Goal: Navigation & Orientation: Find specific page/section

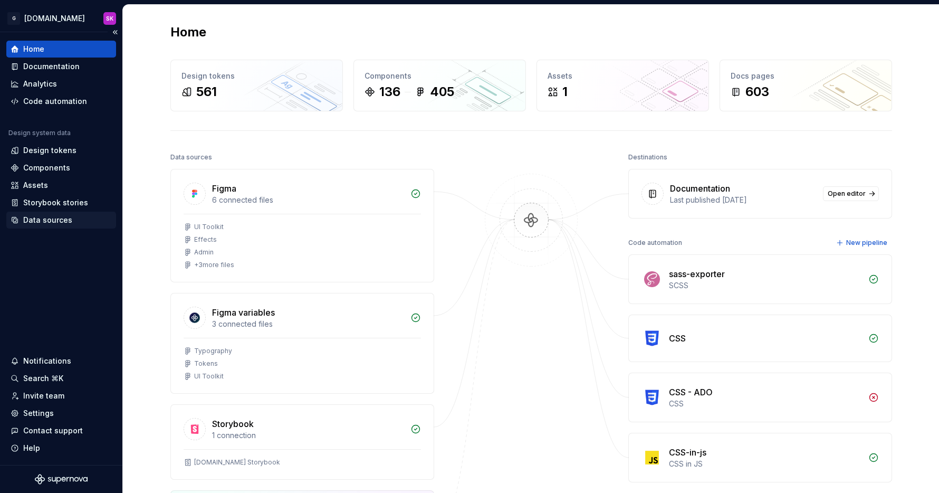
click at [67, 215] on div "Data sources" at bounding box center [47, 220] width 49 height 11
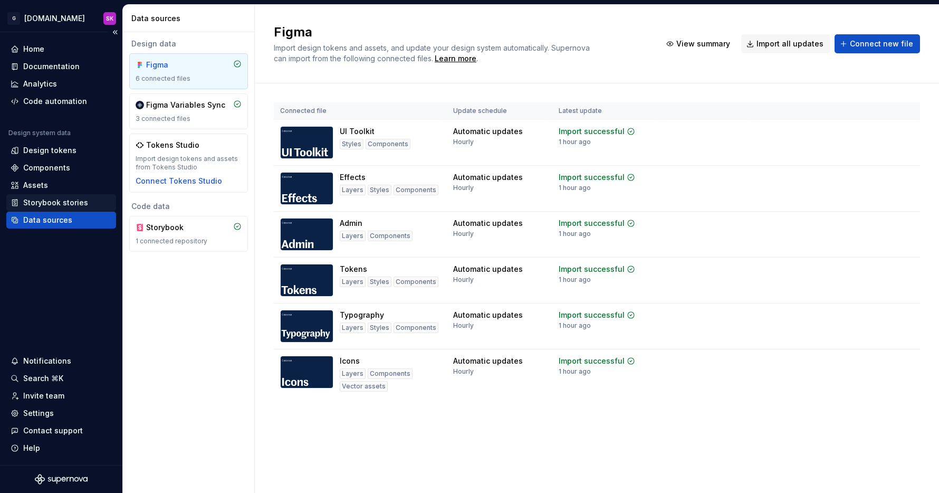
click at [70, 198] on div "Storybook stories" at bounding box center [55, 202] width 65 height 11
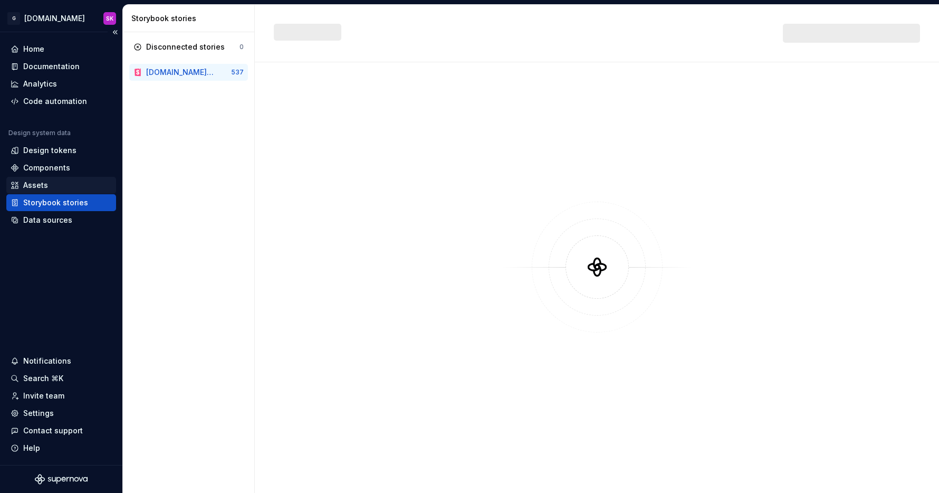
click at [68, 184] on div "Assets" at bounding box center [61, 185] width 101 height 11
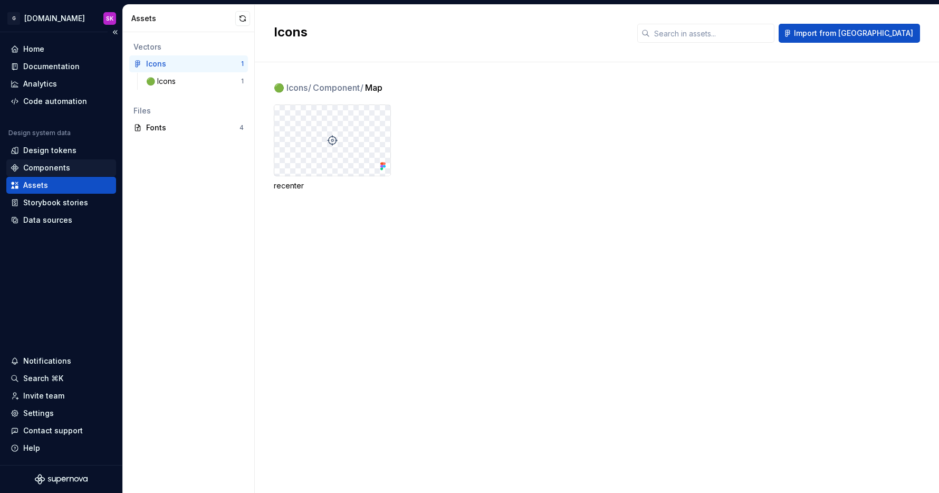
click at [70, 170] on div "Components" at bounding box center [61, 167] width 101 height 11
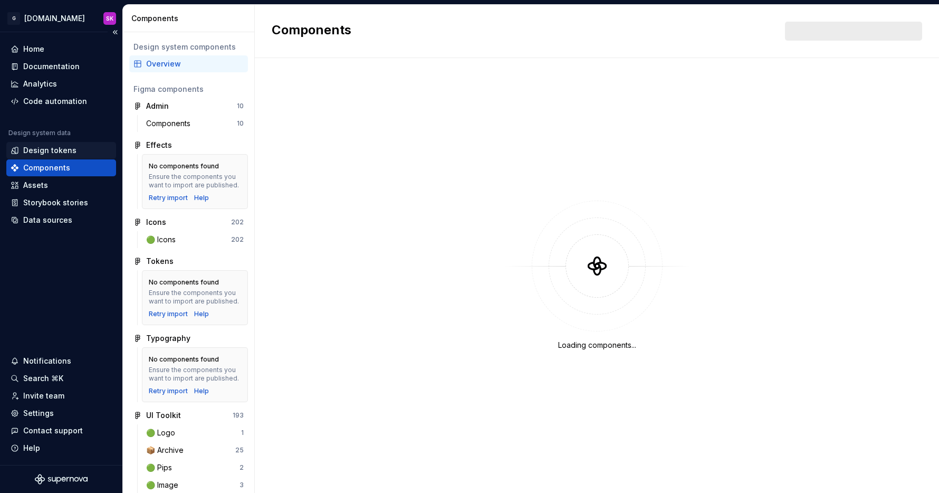
click at [71, 152] on div "Design tokens" at bounding box center [49, 150] width 53 height 11
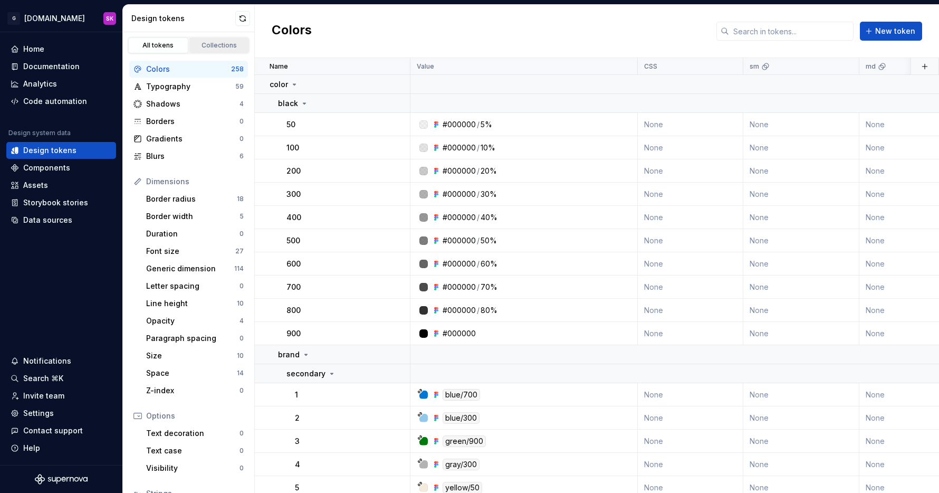
click at [211, 39] on link "Collections" at bounding box center [219, 45] width 60 height 16
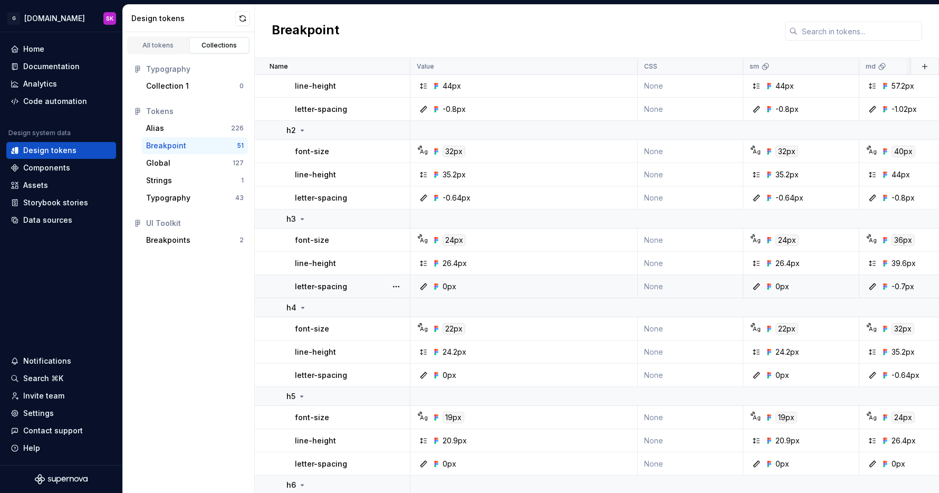
scroll to position [785, 0]
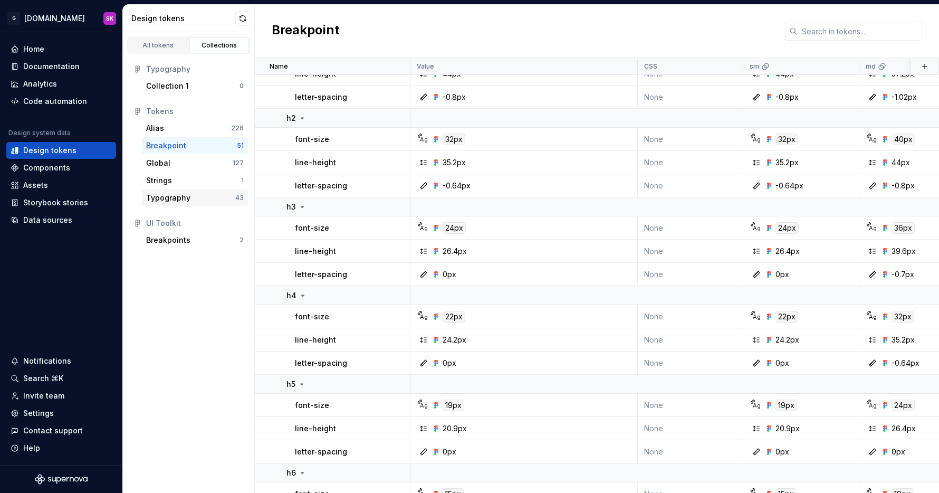
click at [177, 198] on div "Typography" at bounding box center [168, 198] width 44 height 11
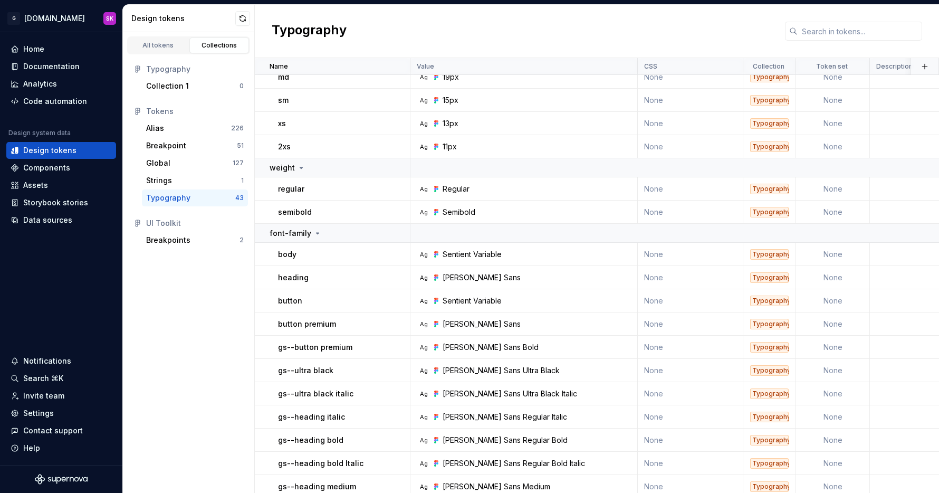
scroll to position [364, 0]
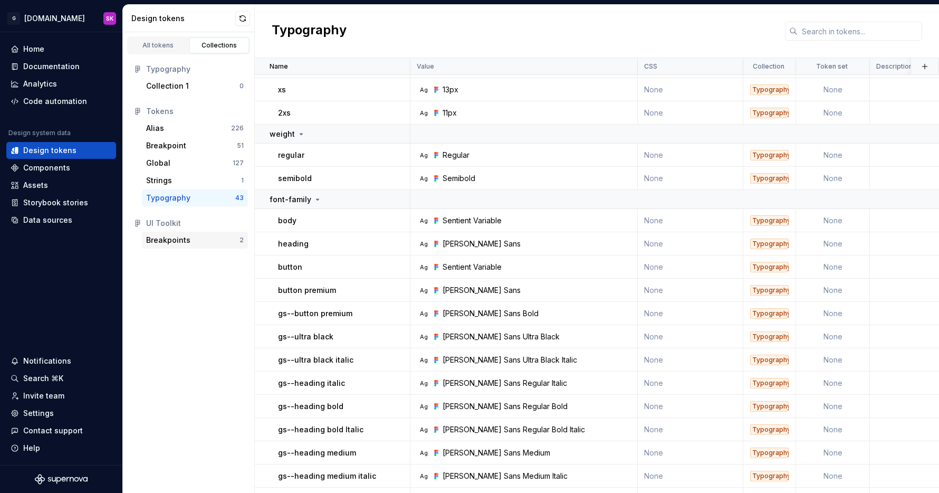
click at [143, 247] on div "Breakpoints 2" at bounding box center [195, 240] width 106 height 17
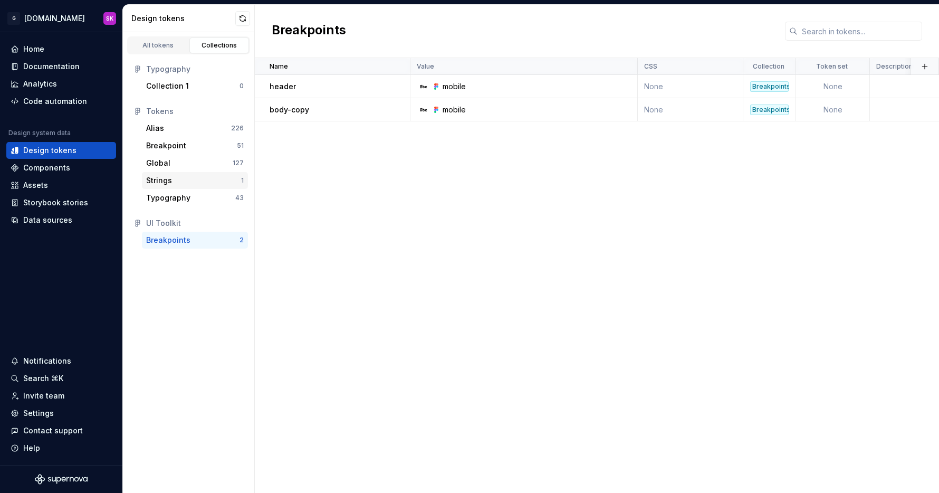
click at [161, 181] on div "Strings" at bounding box center [159, 180] width 26 height 11
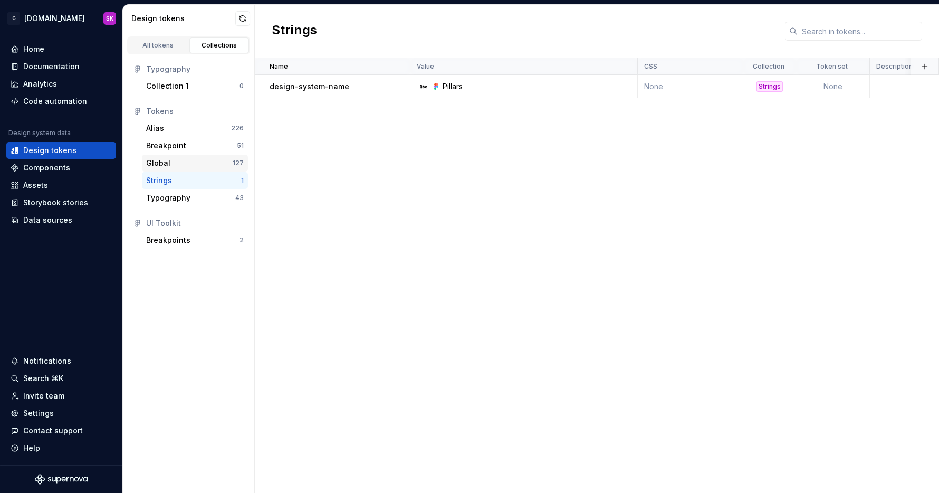
click at [169, 168] on div "Global 127" at bounding box center [195, 163] width 106 height 17
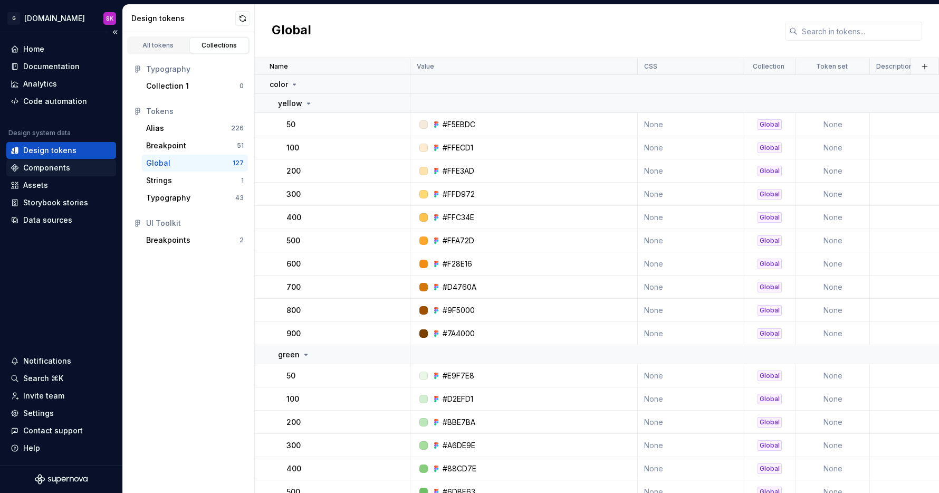
click at [15, 163] on div "Components" at bounding box center [61, 167] width 101 height 11
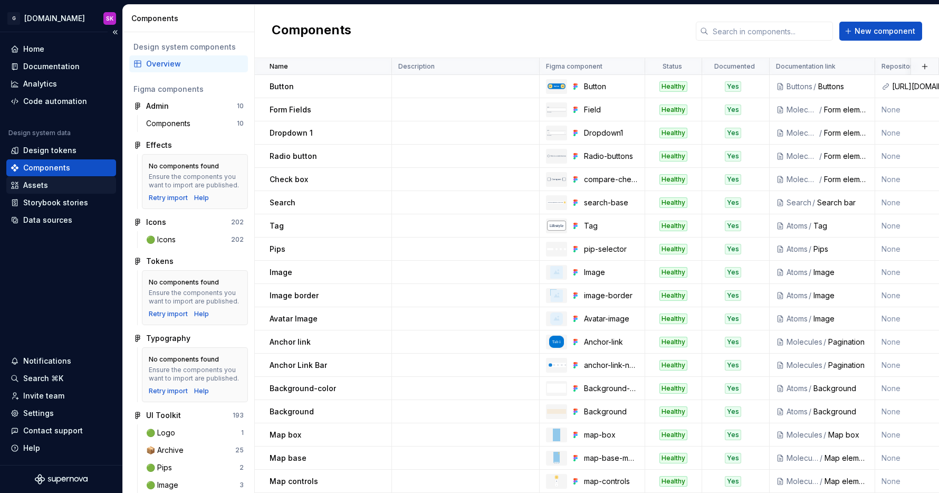
click at [15, 177] on div "Assets" at bounding box center [61, 185] width 110 height 17
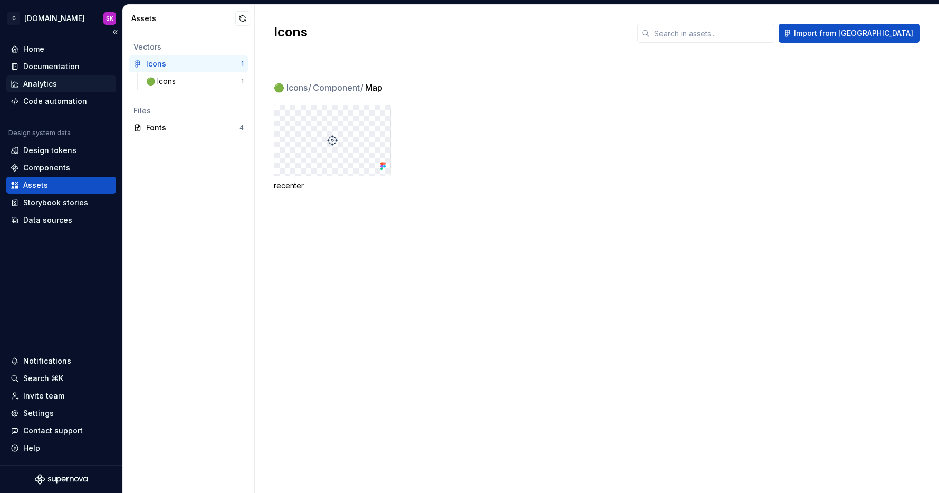
click at [35, 83] on div "Analytics" at bounding box center [40, 84] width 34 height 11
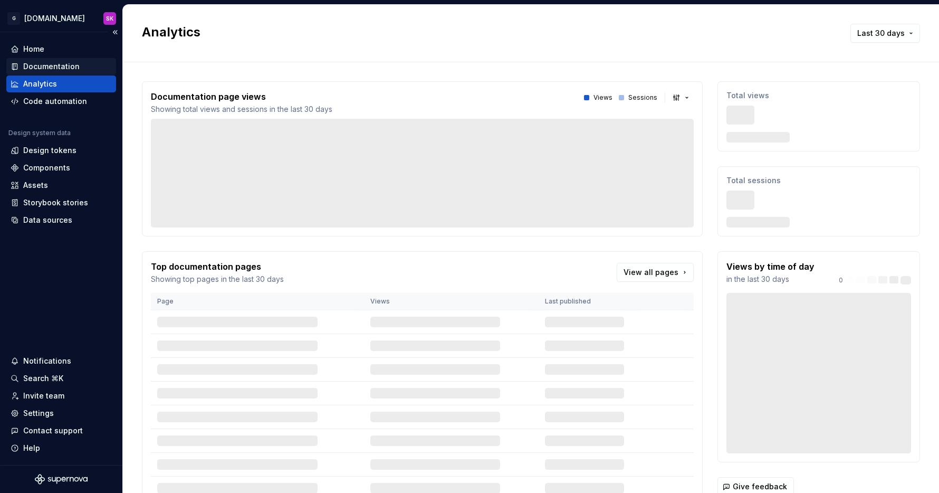
click at [39, 63] on div "Documentation" at bounding box center [51, 66] width 56 height 11
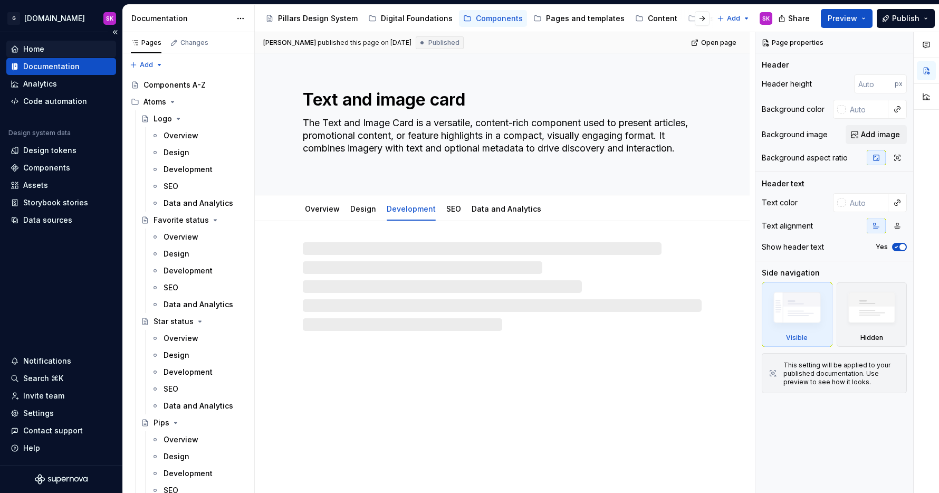
type textarea "*"
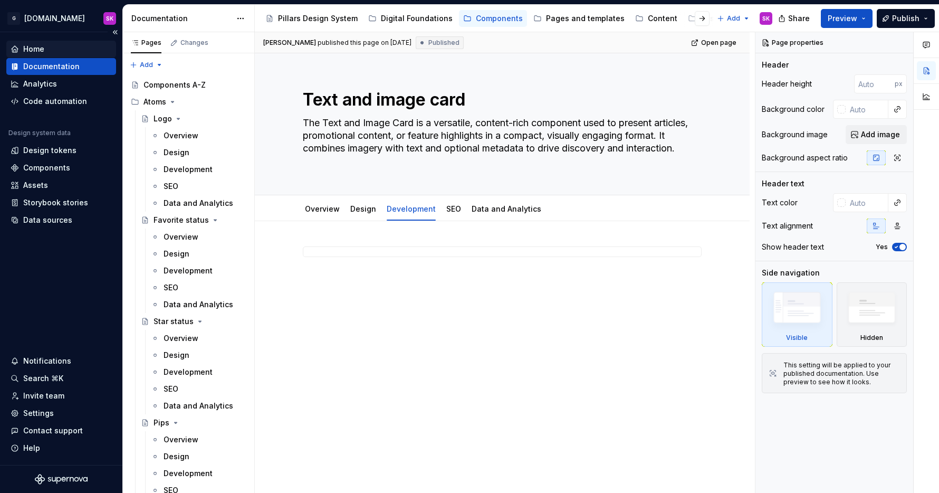
click at [41, 47] on div "Home" at bounding box center [33, 49] width 21 height 11
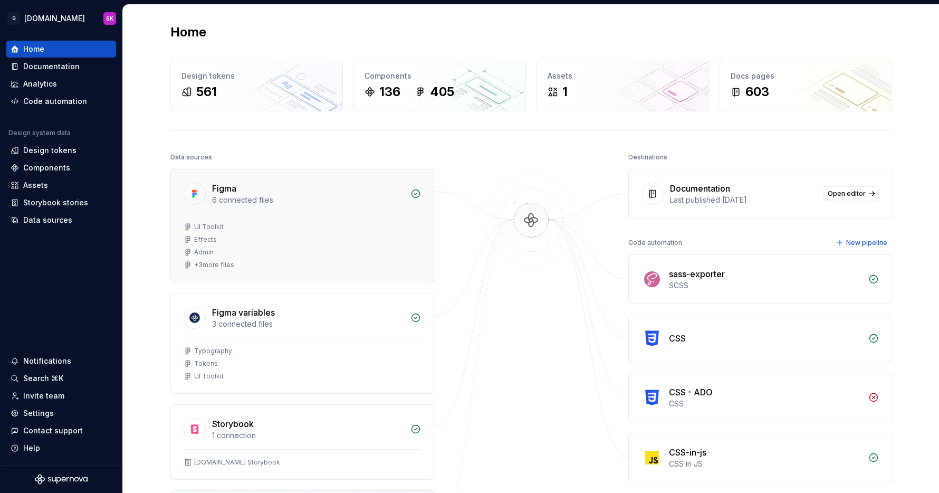
click at [171, 269] on div "UI Toolkit Effects Admin + 3 more files" at bounding box center [302, 248] width 263 height 68
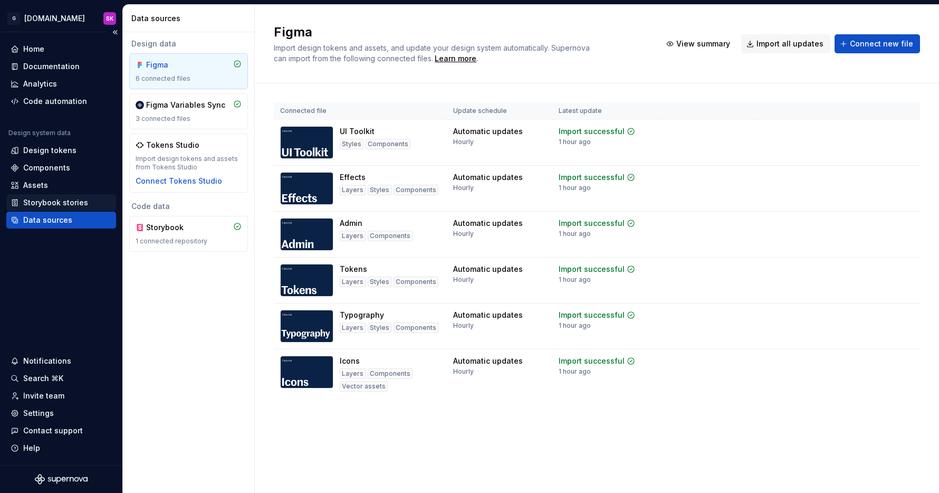
click at [39, 203] on div "Storybook stories" at bounding box center [55, 202] width 65 height 11
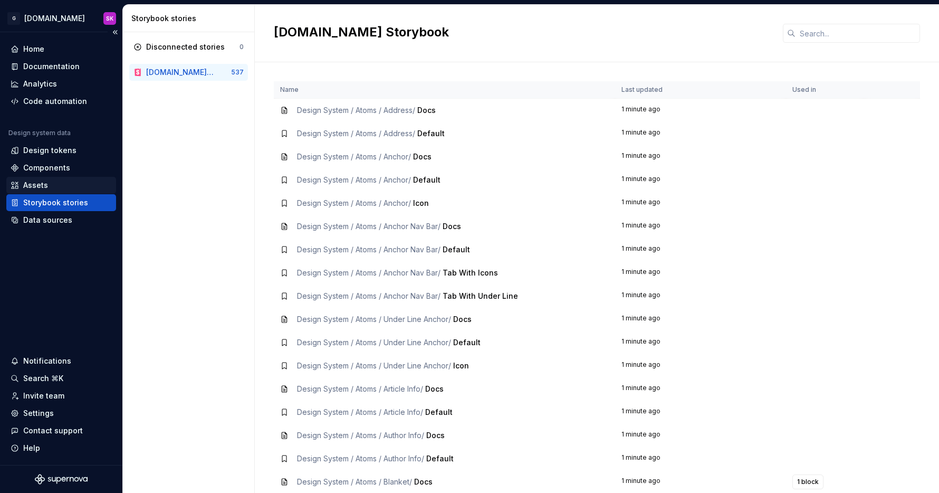
click at [41, 190] on div "Assets" at bounding box center [35, 185] width 25 height 11
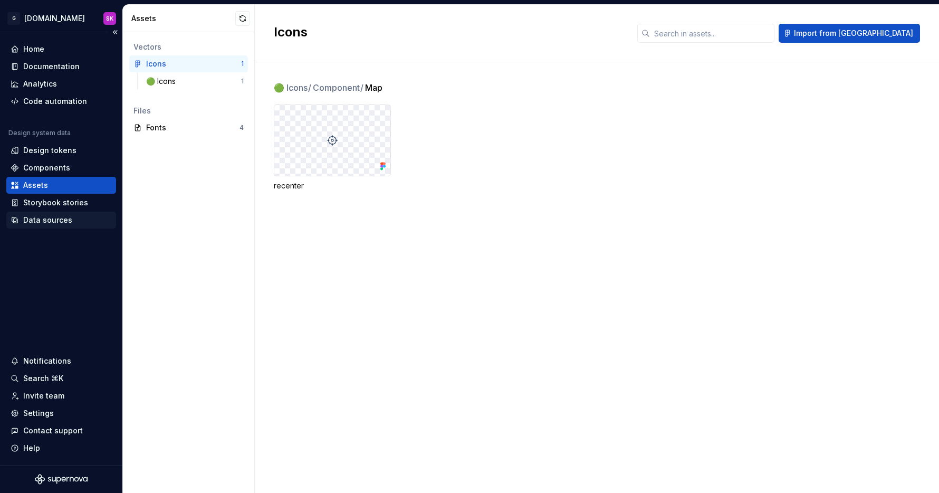
click at [41, 215] on div "Data sources" at bounding box center [47, 220] width 49 height 11
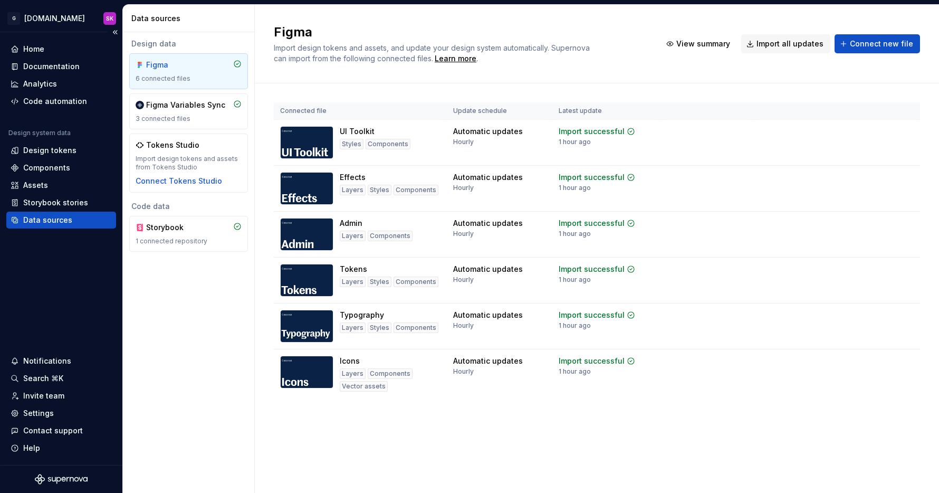
click at [60, 284] on div "Home Documentation Analytics Code automation Design system data Design tokens C…" at bounding box center [61, 248] width 122 height 433
click at [116, 31] on button "Collapse sidebar" at bounding box center [115, 32] width 15 height 15
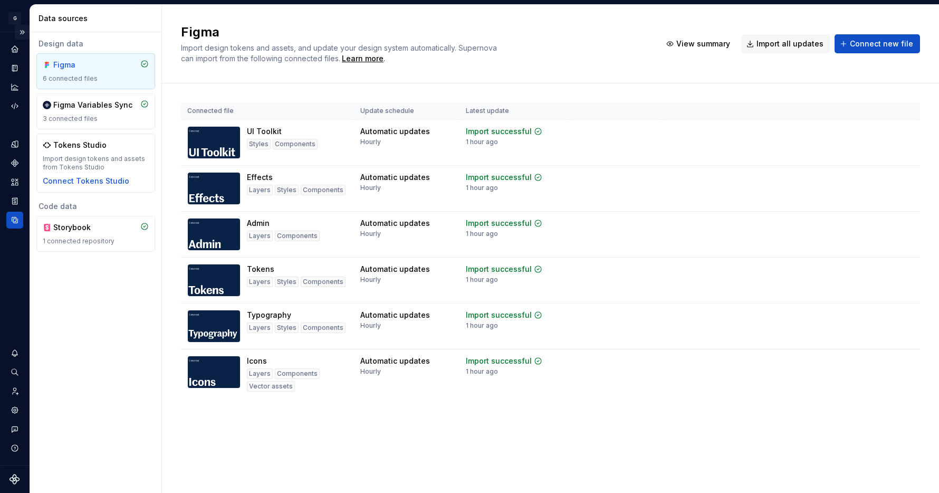
click at [17, 32] on button "Expand sidebar" at bounding box center [22, 32] width 15 height 15
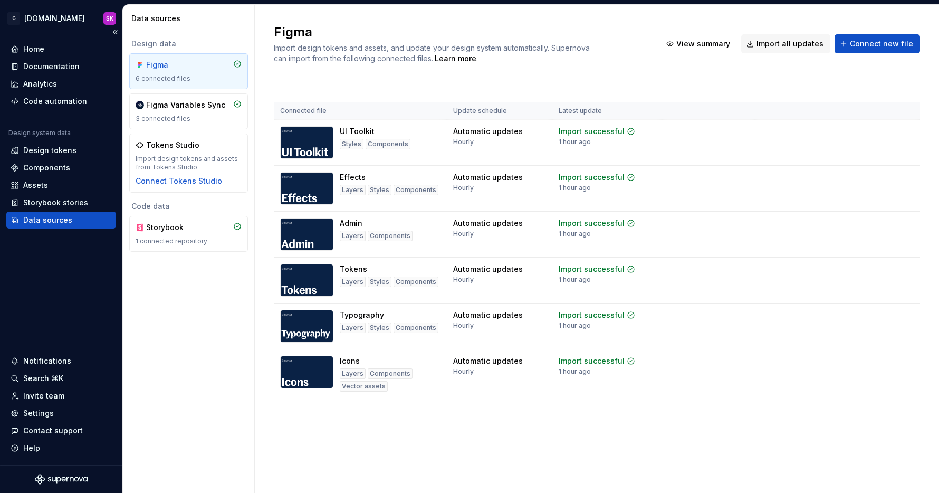
click at [58, 334] on div "Home Documentation Analytics Code automation Design system data Design tokens C…" at bounding box center [61, 248] width 122 height 433
click at [52, 358] on div "Notifications" at bounding box center [47, 361] width 48 height 11
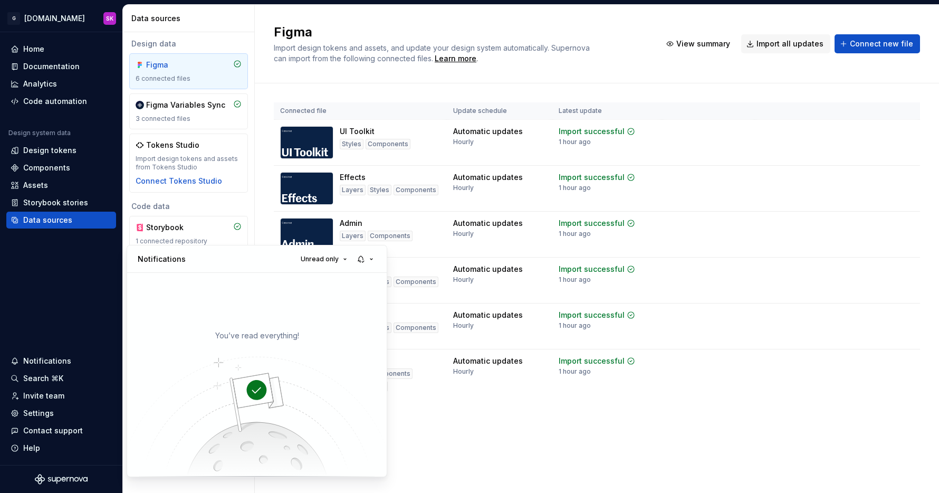
click at [54, 293] on html "G [DOMAIN_NAME] SK Home Documentation Analytics Code automation Design system d…" at bounding box center [469, 246] width 939 height 493
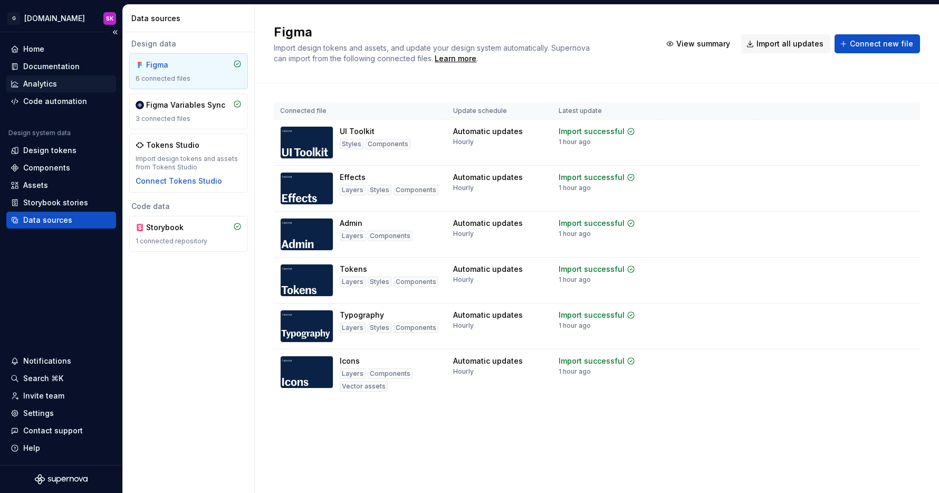
click at [23, 83] on div "Analytics" at bounding box center [40, 84] width 34 height 11
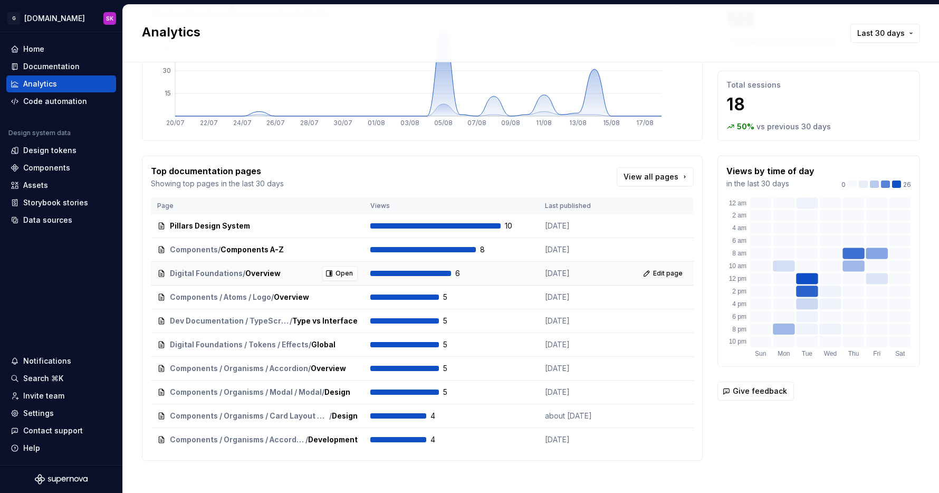
scroll to position [103, 0]
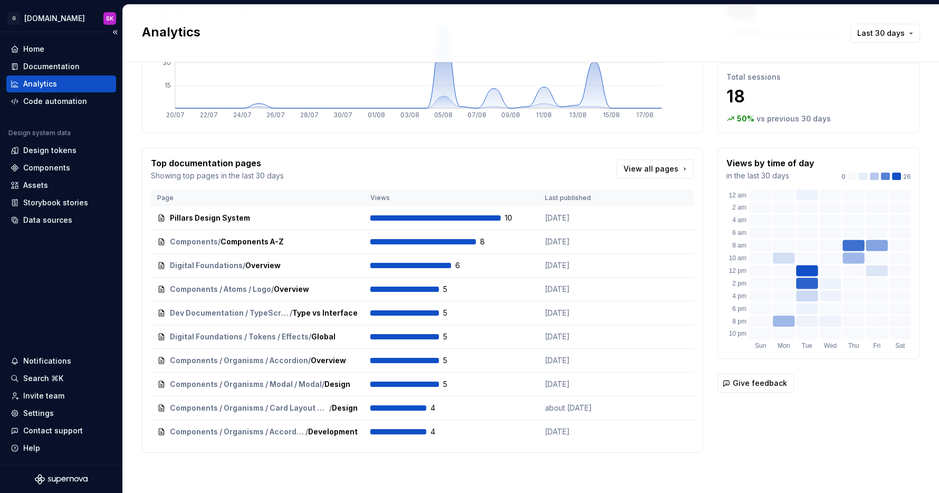
click at [35, 234] on div "Home Documentation Analytics Code automation Design system data Design tokens C…" at bounding box center [61, 248] width 122 height 433
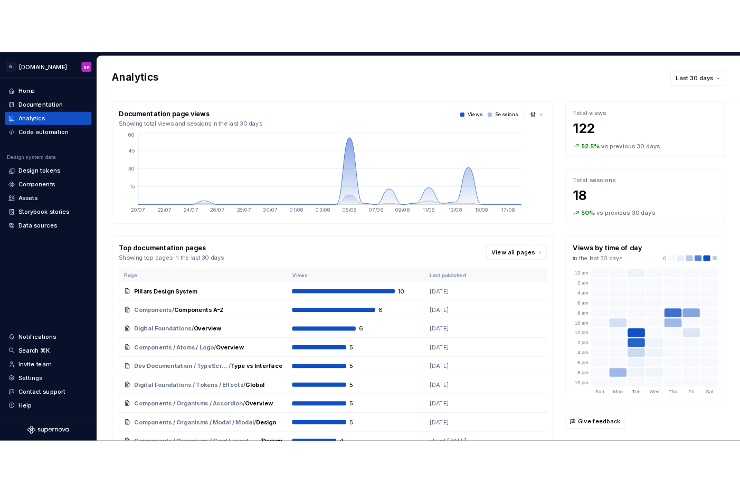
scroll to position [0, 0]
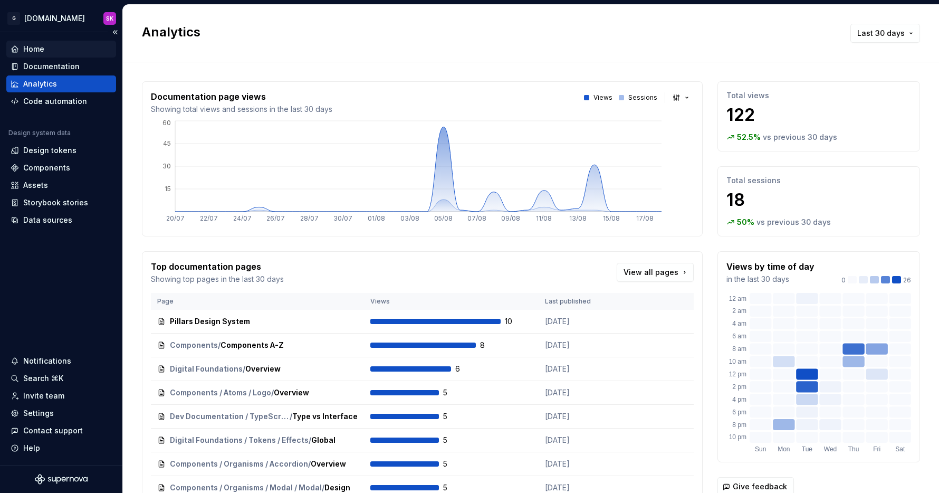
click at [45, 47] on div "Home" at bounding box center [61, 49] width 101 height 11
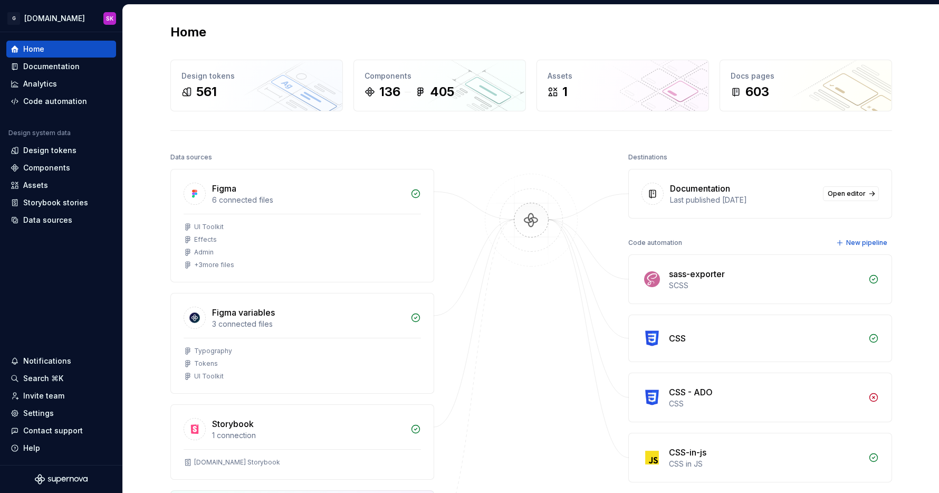
click at [530, 223] on img at bounding box center [531, 231] width 102 height 114
click at [366, 313] on div "Figma variables" at bounding box center [308, 312] width 192 height 13
click at [454, 229] on div "Data sources Figma 6 connected files UI Toolkit Effects Admin + 3 more files Fi…" at bounding box center [531, 392] width 722 height 485
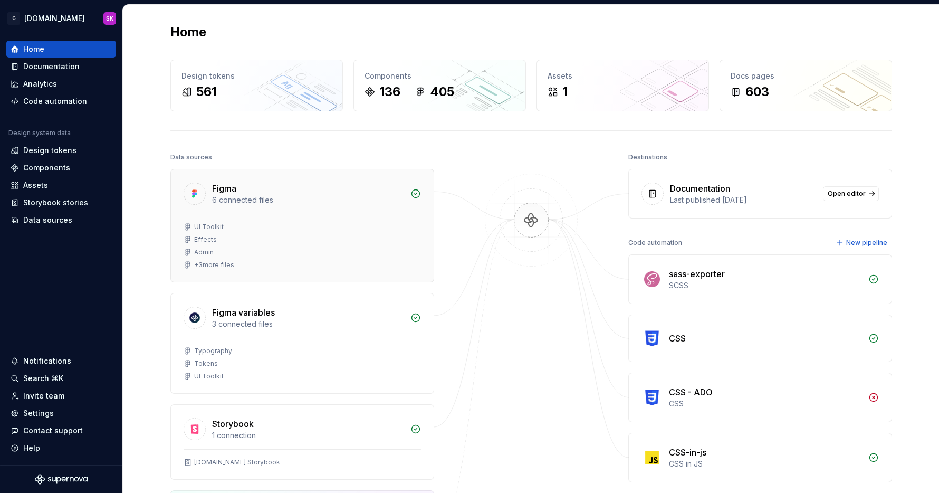
click at [336, 182] on div "Figma" at bounding box center [308, 188] width 192 height 13
